Goal: Task Accomplishment & Management: Manage account settings

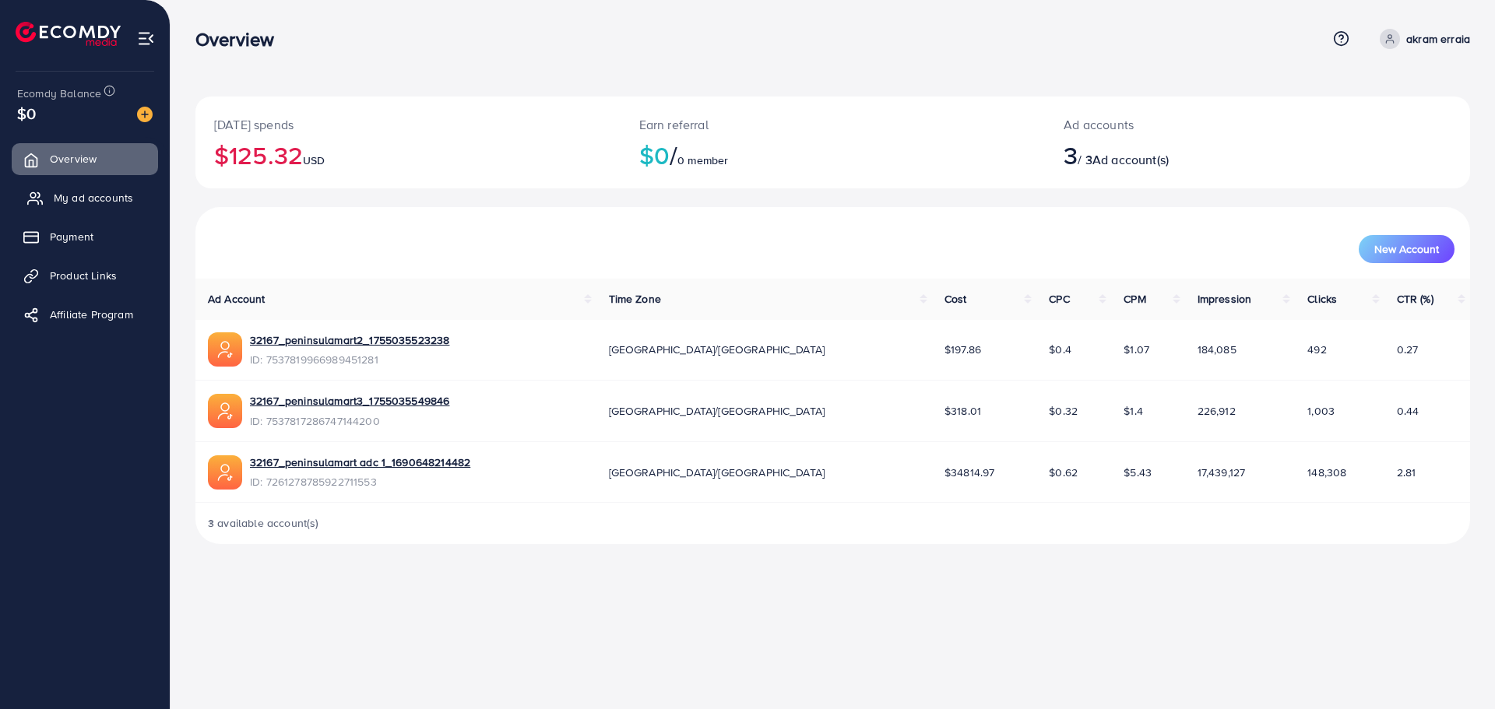
click at [124, 201] on span "My ad accounts" at bounding box center [93, 198] width 79 height 16
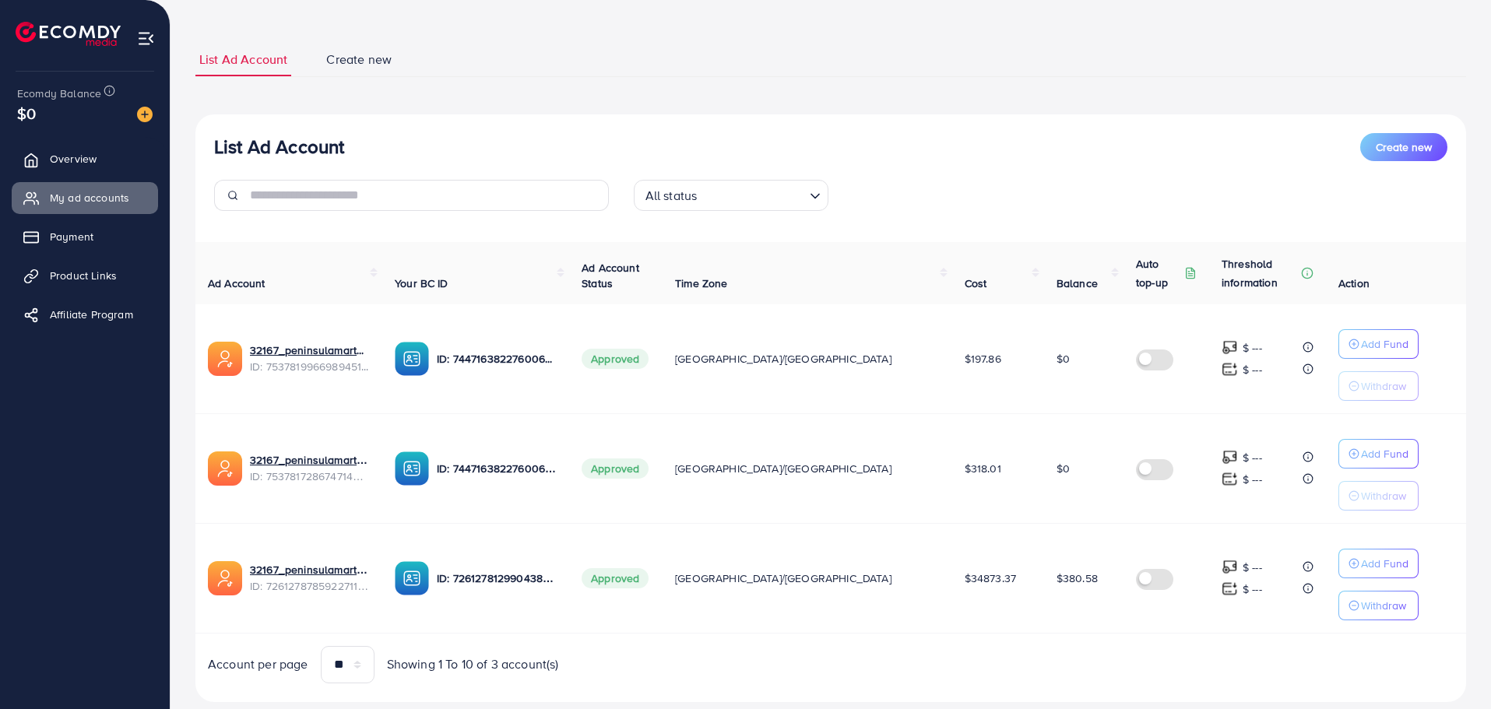
scroll to position [109, 0]
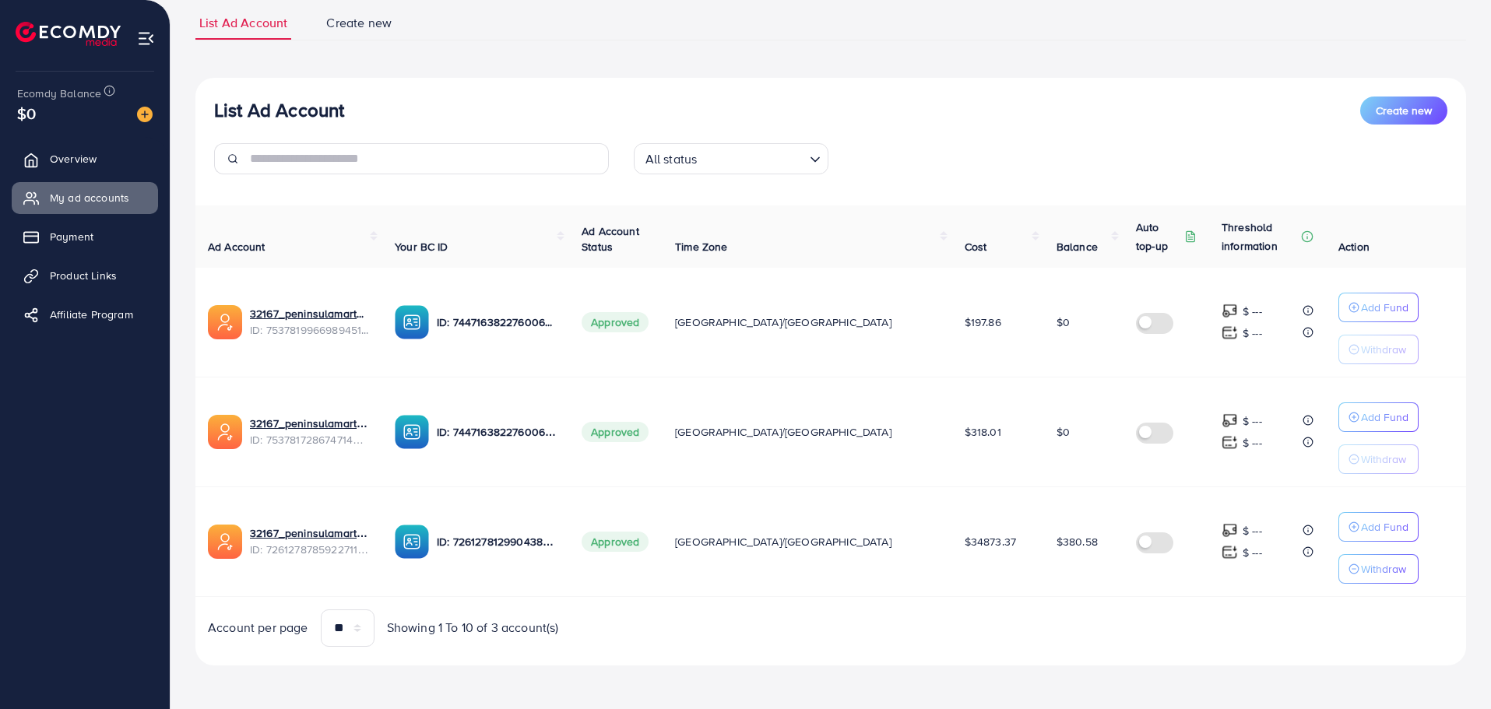
drag, startPoint x: 1010, startPoint y: 541, endPoint x: 1057, endPoint y: 540, distance: 46.7
click at [1057, 540] on td "$380.58" at bounding box center [1083, 542] width 79 height 110
copy span "380.58"
click at [97, 199] on span "My ad accounts" at bounding box center [93, 198] width 79 height 16
click at [141, 118] on img at bounding box center [145, 115] width 16 height 16
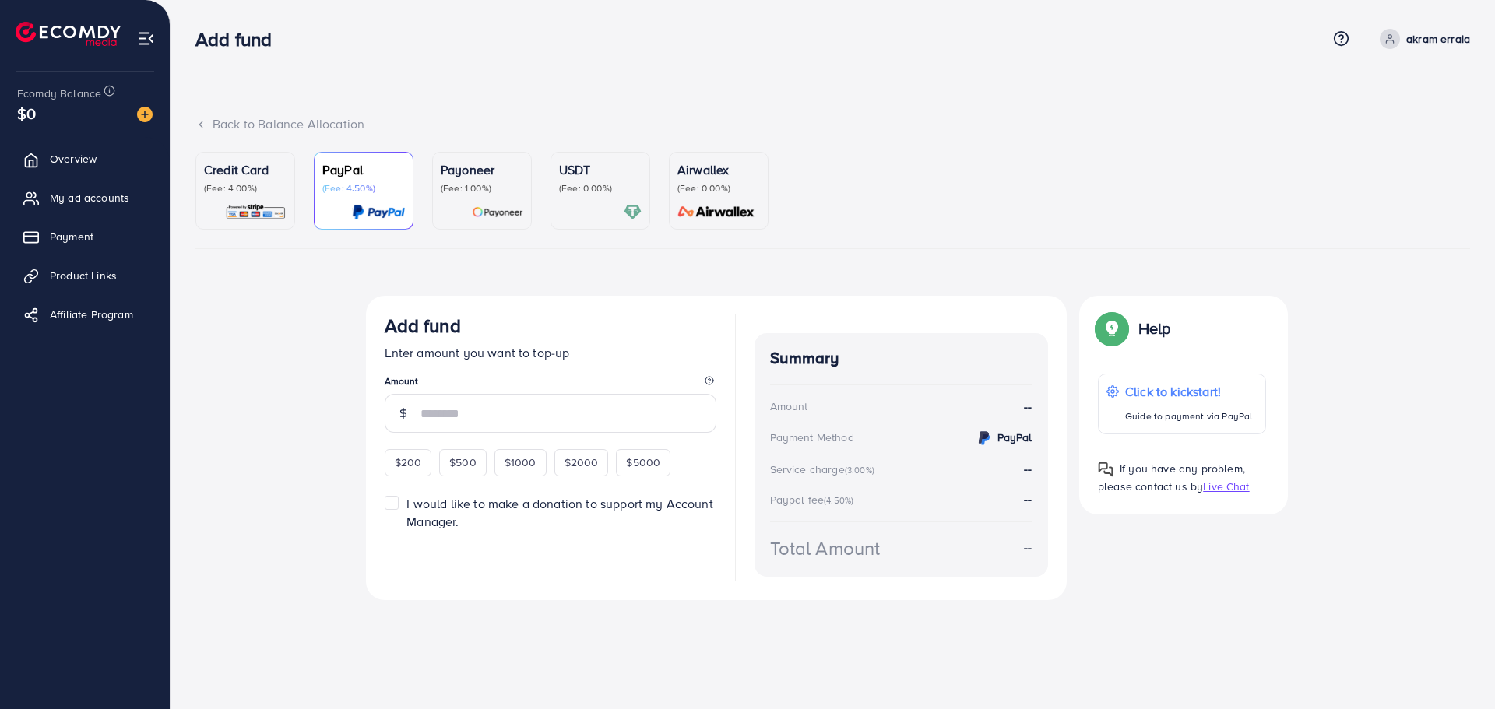
click at [500, 177] on p "Payoneer" at bounding box center [482, 169] width 83 height 19
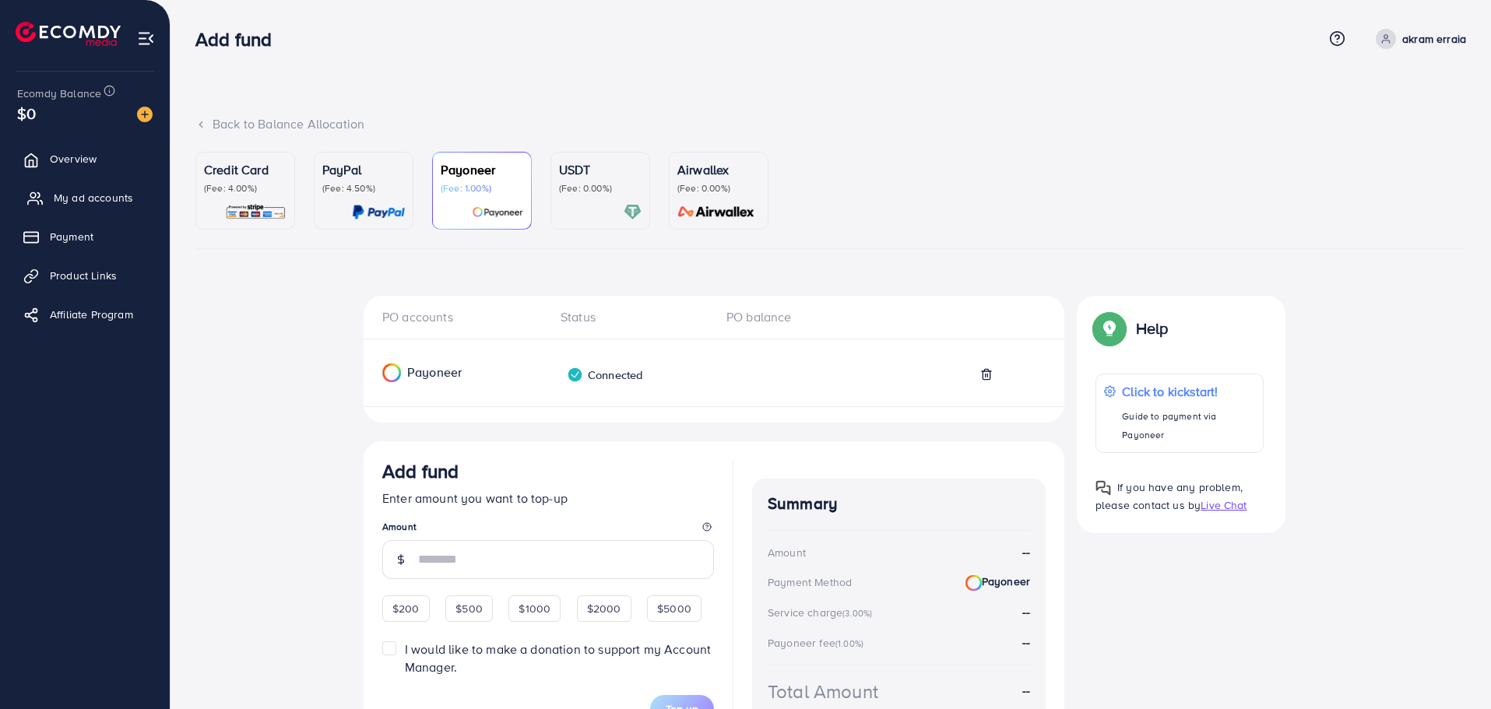
click at [105, 184] on link "My ad accounts" at bounding box center [85, 197] width 146 height 31
